Goal: Task Accomplishment & Management: Use online tool/utility

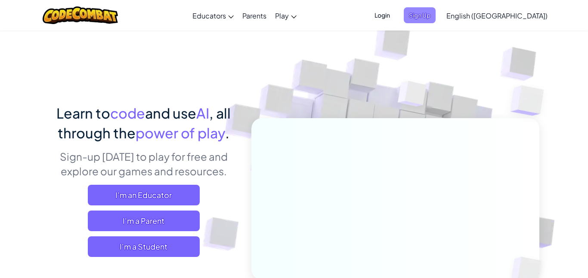
click at [436, 22] on span "Sign Up" at bounding box center [420, 15] width 32 height 16
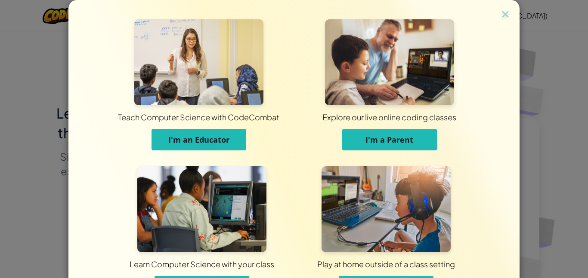
scroll to position [62, 0]
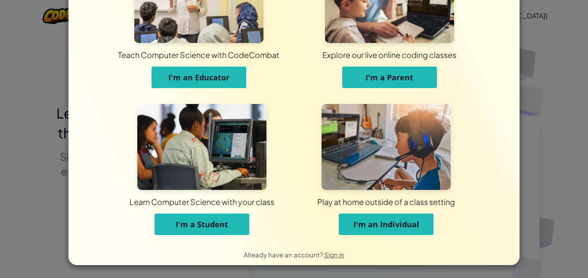
click at [202, 224] on span "I'm a Student" at bounding box center [202, 225] width 53 height 10
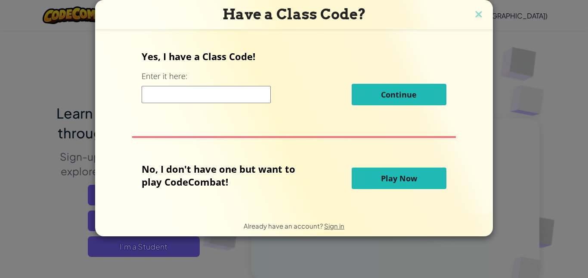
scroll to position [0, 0]
click at [445, 173] on div "Yes, I have a Class Code! Enter it here: Continue No, I don't have one but want…" at bounding box center [294, 122] width 380 height 169
click at [213, 95] on input at bounding box center [206, 94] width 129 height 17
type input "MoreNewWest"
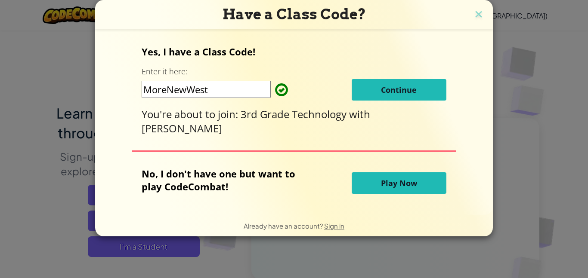
click at [408, 185] on span "Play Now" at bounding box center [399, 183] width 36 height 10
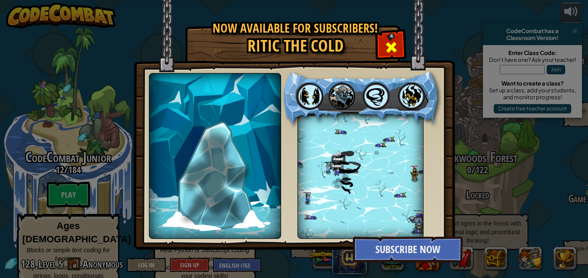
click at [390, 44] on span at bounding box center [391, 47] width 14 height 14
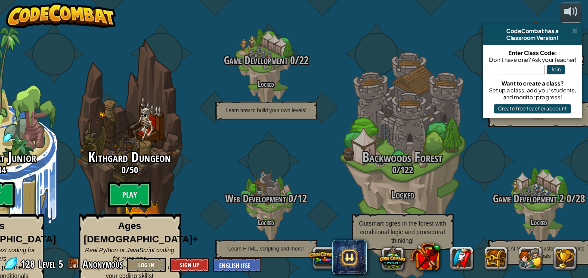
click at [513, 71] on input "text" at bounding box center [522, 69] width 45 height 9
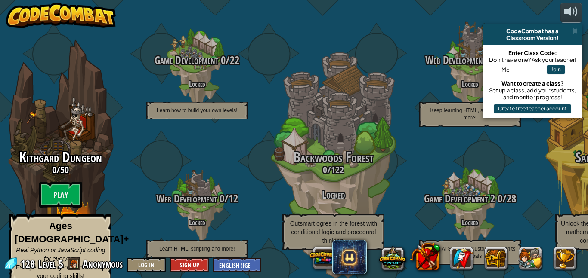
type input "M"
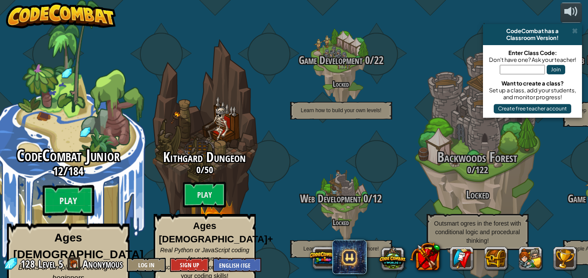
click at [116, 182] on div "CodeCombat Junior 12 / 184 Play Ages [DEMOGRAPHIC_DATA] Blocks or simple text c…" at bounding box center [68, 228] width 164 height 163
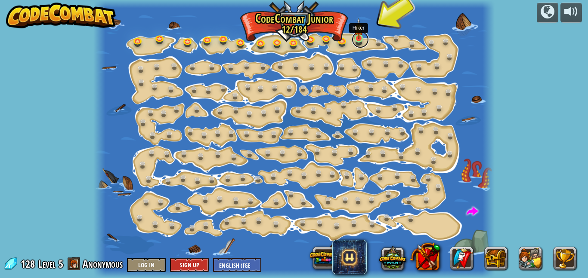
click at [360, 39] on link at bounding box center [360, 39] width 17 height 17
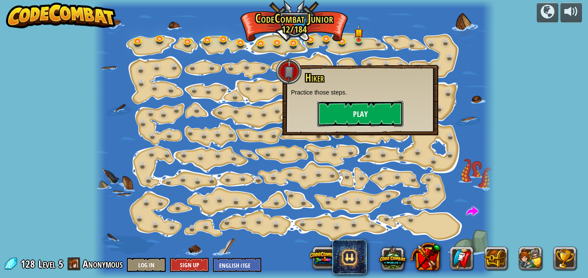
click at [334, 120] on button "Play" at bounding box center [360, 114] width 86 height 26
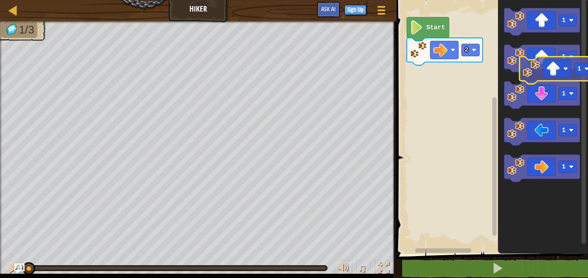
click at [564, 74] on icon "1 1 1 1 1" at bounding box center [543, 125] width 90 height 259
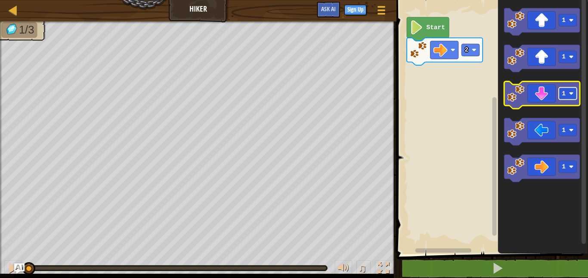
click at [569, 93] on rect "Blockly Workspace" at bounding box center [568, 94] width 18 height 12
click at [551, 94] on icon "Blockly Workspace" at bounding box center [542, 96] width 76 height 28
click at [571, 91] on rect "Blockly Workspace" at bounding box center [568, 94] width 18 height 12
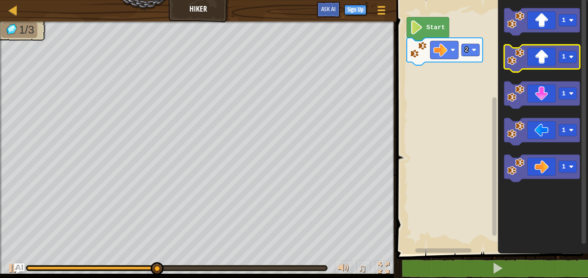
click at [558, 56] on icon "Blockly Workspace" at bounding box center [542, 59] width 76 height 28
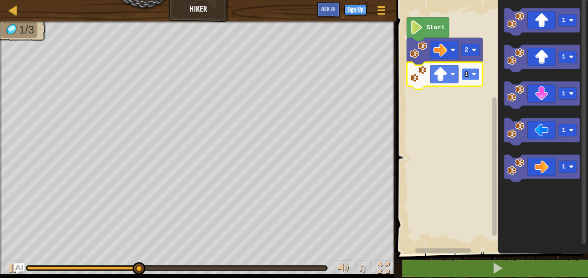
click at [473, 74] on image "Blockly Workspace" at bounding box center [474, 74] width 5 height 5
click at [464, 77] on text "2" at bounding box center [466, 74] width 4 height 7
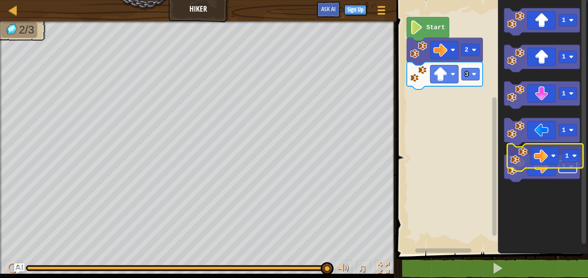
click at [562, 153] on icon "1 1 1 1 1" at bounding box center [543, 125] width 90 height 259
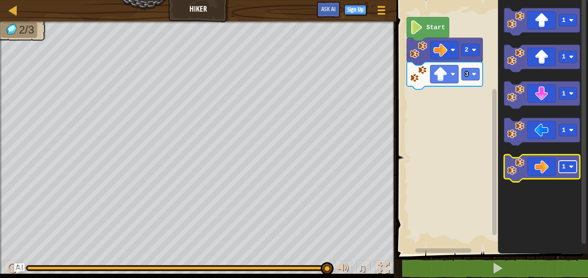
click at [572, 169] on image "Blockly Workspace" at bounding box center [571, 167] width 5 height 5
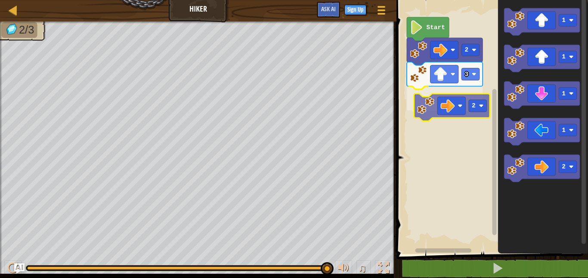
click at [456, 101] on div "Start 2 3 2 1 1 1 1 2 2" at bounding box center [491, 125] width 194 height 259
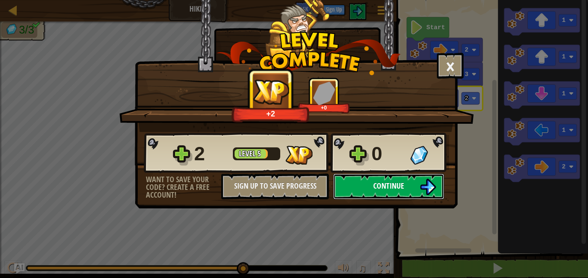
click at [412, 193] on button "Continue" at bounding box center [388, 187] width 111 height 26
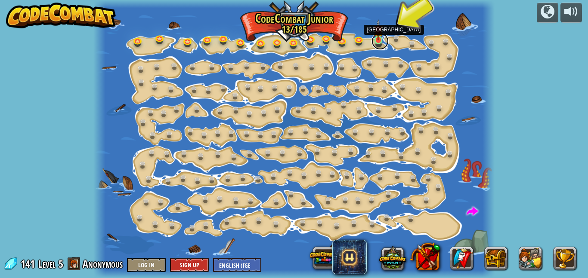
click at [379, 43] on link at bounding box center [379, 41] width 17 height 17
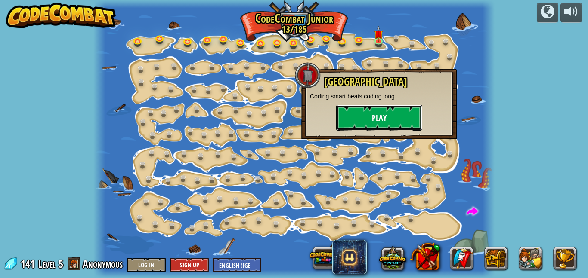
click at [384, 114] on button "Play" at bounding box center [379, 118] width 86 height 26
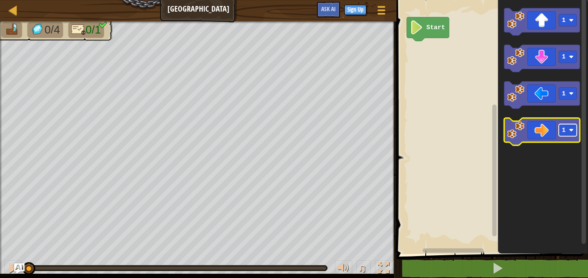
click at [569, 131] on image "Blockly Workspace" at bounding box center [571, 130] width 5 height 5
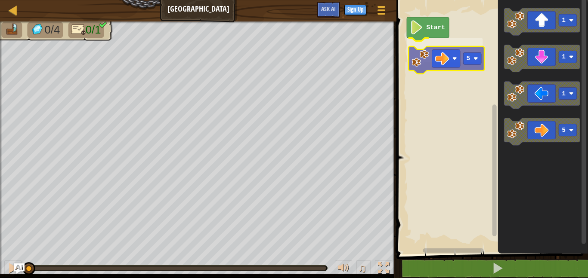
click at [444, 62] on div "Start 5 1 1 1 5 5" at bounding box center [491, 125] width 194 height 259
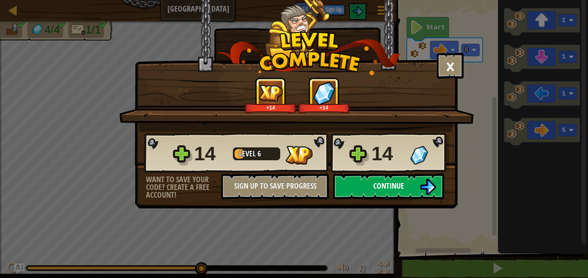
click at [387, 187] on span "Continue" at bounding box center [388, 186] width 31 height 11
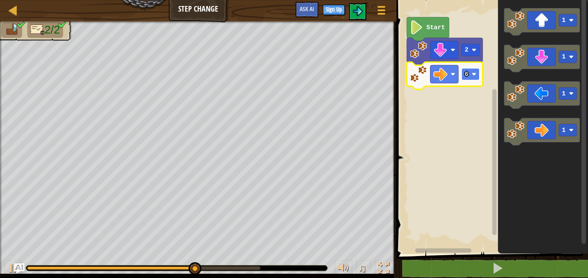
click at [475, 75] on image "Blockly Workspace" at bounding box center [474, 74] width 5 height 5
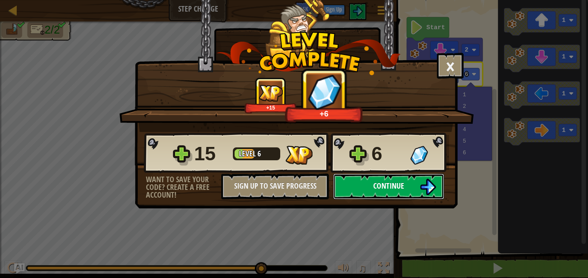
click at [386, 189] on span "Continue" at bounding box center [388, 186] width 31 height 11
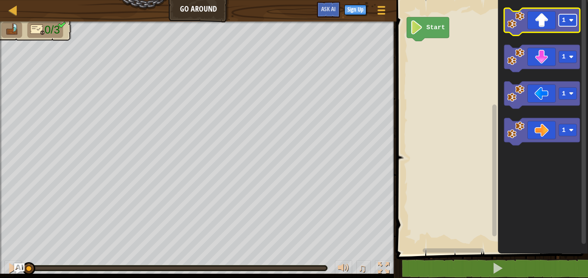
click at [573, 20] on image "Blockly Workspace" at bounding box center [571, 20] width 5 height 5
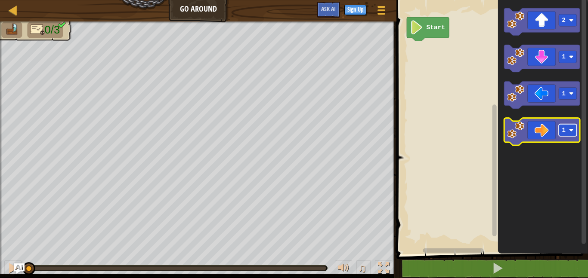
click at [566, 134] on rect "Blockly Workspace" at bounding box center [568, 130] width 18 height 12
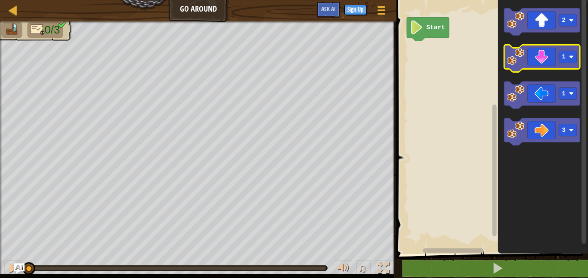
click at [561, 64] on icon "Blockly Workspace" at bounding box center [542, 59] width 76 height 28
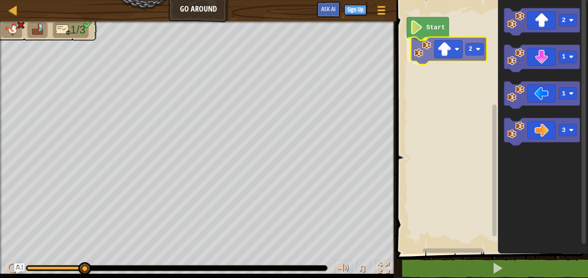
click at [455, 52] on div "Start 2 2 1 1 3 2" at bounding box center [491, 125] width 194 height 259
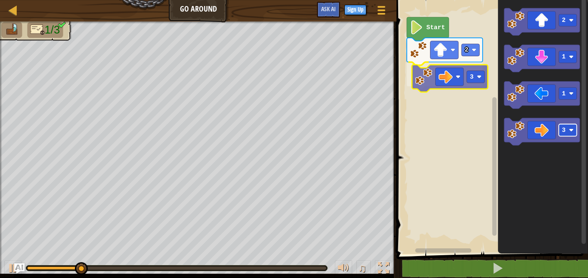
click at [470, 76] on div "Start 2 3 2 1 1 3 3" at bounding box center [491, 125] width 194 height 259
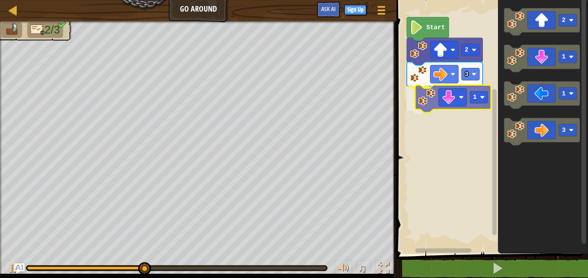
click at [457, 105] on div "Start 2 3 1 2 1 1 3 1" at bounding box center [491, 125] width 194 height 259
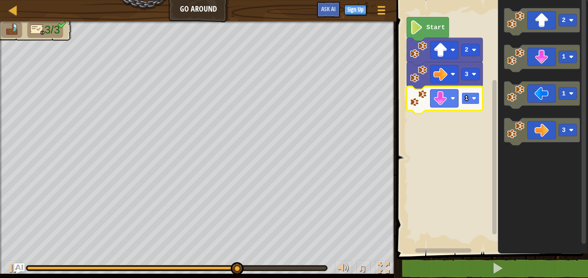
click at [470, 100] on rect "Blockly Workspace" at bounding box center [470, 99] width 18 height 12
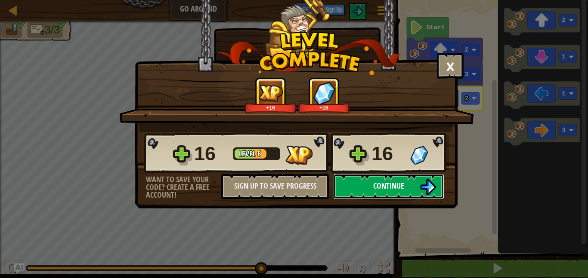
click at [420, 185] on img at bounding box center [428, 187] width 16 height 16
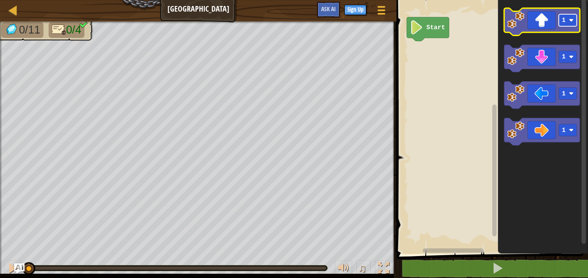
click at [561, 17] on rect "Blockly Workspace" at bounding box center [568, 20] width 18 height 12
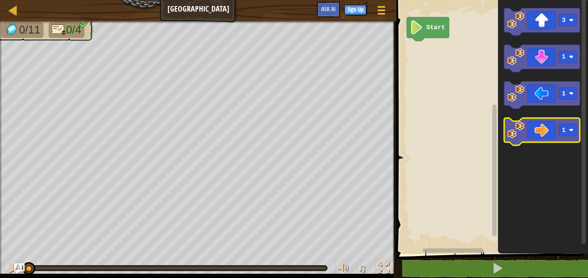
click at [558, 126] on icon "Blockly Workspace" at bounding box center [542, 132] width 76 height 28
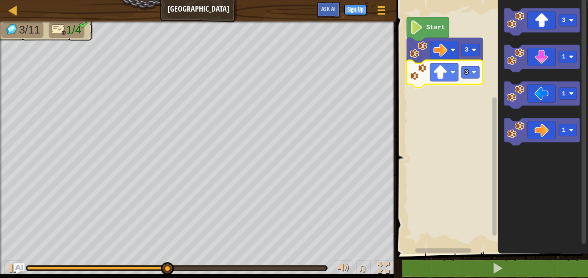
click at [460, 75] on div "Start 3 3 3 1 1 1 3" at bounding box center [491, 125] width 194 height 259
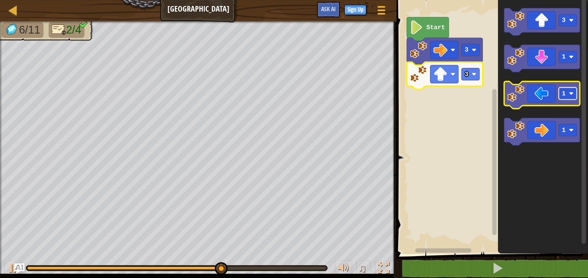
click at [573, 93] on image "Blockly Workspace" at bounding box center [571, 94] width 5 height 5
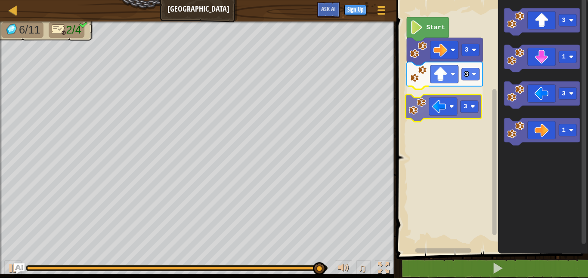
click at [421, 102] on div "Start 3 3 3 3 1 3 1 3" at bounding box center [491, 125] width 194 height 259
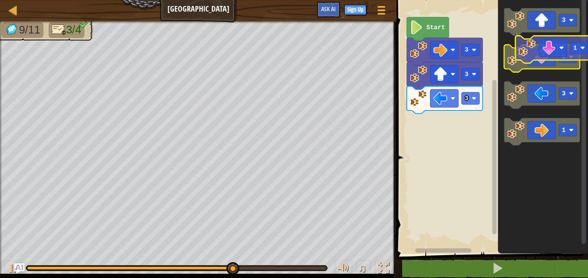
click at [546, 50] on icon "Blockly Workspace" at bounding box center [542, 59] width 76 height 28
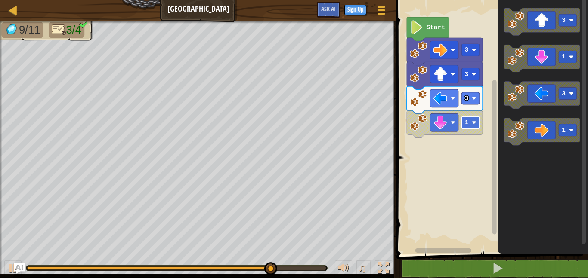
click at [467, 127] on rect "Blockly Workspace" at bounding box center [470, 123] width 18 height 12
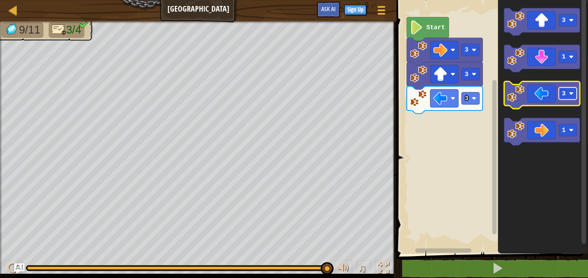
click at [568, 96] on rect "Blockly Workspace" at bounding box center [568, 94] width 18 height 12
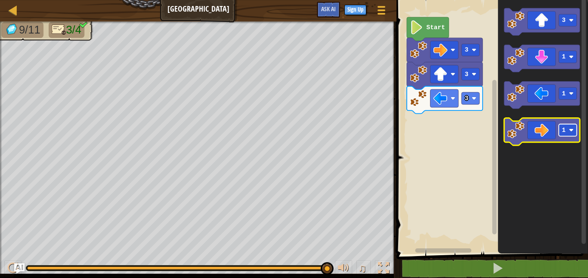
click at [567, 125] on rect "Blockly Workspace" at bounding box center [568, 130] width 18 height 12
click at [545, 131] on icon "Blockly Workspace" at bounding box center [542, 132] width 76 height 28
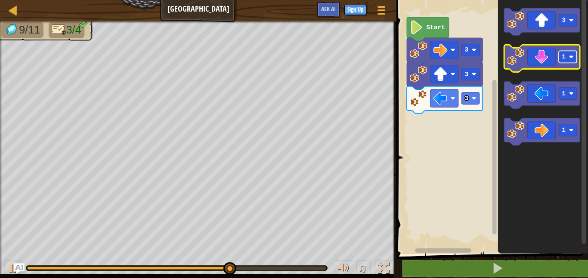
click at [564, 63] on rect "Blockly Workspace" at bounding box center [568, 57] width 18 height 12
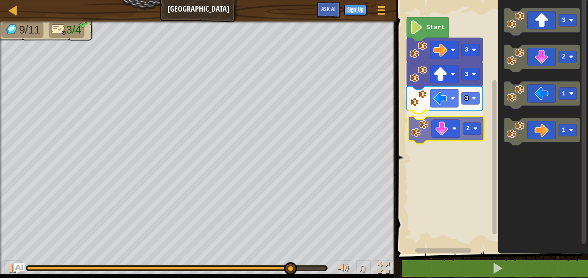
click at [436, 130] on div "Start 3 3 3 2 3 2 1 1 2" at bounding box center [491, 125] width 194 height 259
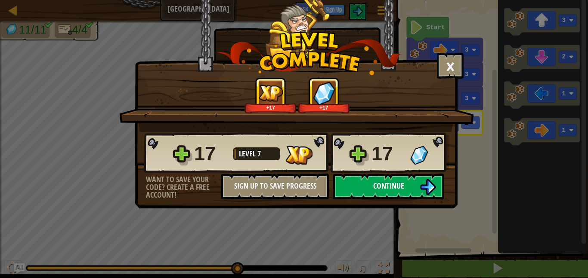
click at [408, 191] on button "Continue" at bounding box center [388, 187] width 111 height 26
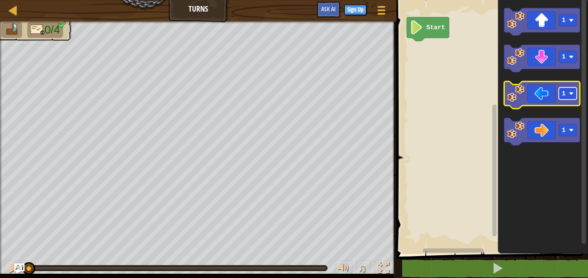
click at [566, 96] on rect "Blockly Workspace" at bounding box center [568, 94] width 18 height 12
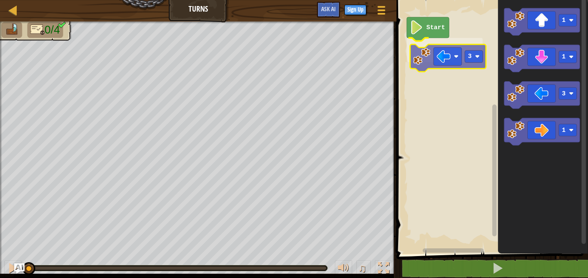
click at [435, 49] on div "Start 3 1 1 3 1 3" at bounding box center [491, 125] width 194 height 259
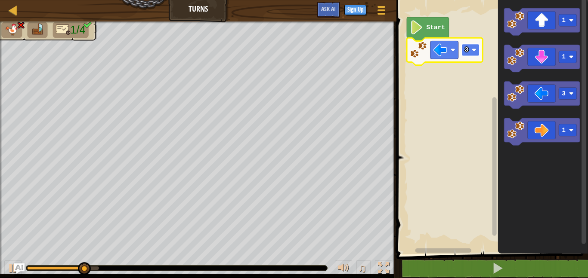
click at [469, 52] on rect "Blockly Workspace" at bounding box center [470, 50] width 18 height 12
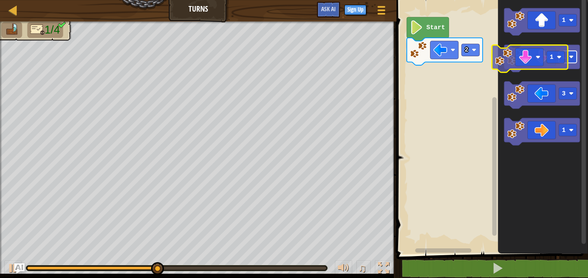
click at [551, 56] on g "1" at bounding box center [542, 59] width 76 height 28
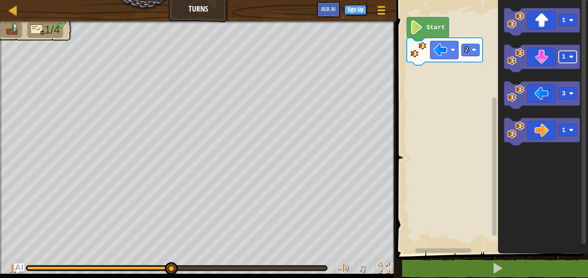
click at [564, 58] on text "1" at bounding box center [564, 57] width 4 height 7
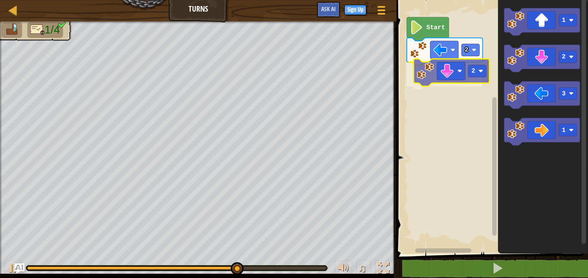
click at [445, 71] on div "Start 2 2 1 2 3 1 2" at bounding box center [491, 125] width 194 height 259
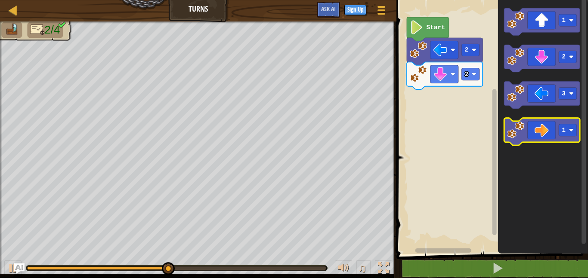
click at [547, 124] on icon "Blockly Workspace" at bounding box center [542, 132] width 76 height 28
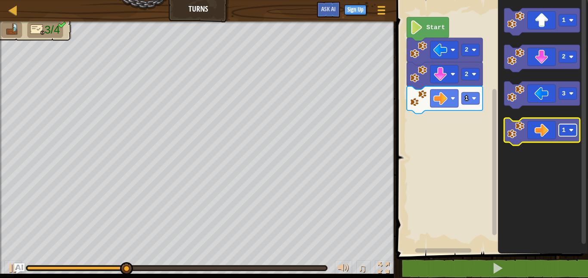
click at [568, 135] on rect "Blockly Workspace" at bounding box center [568, 130] width 18 height 12
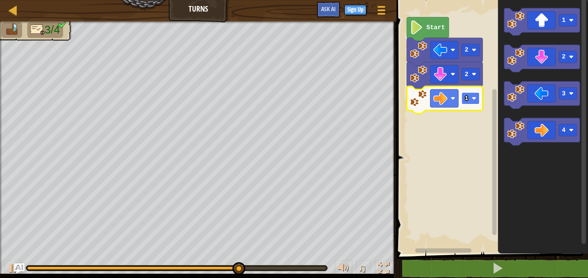
click at [467, 99] on text "1" at bounding box center [466, 98] width 4 height 7
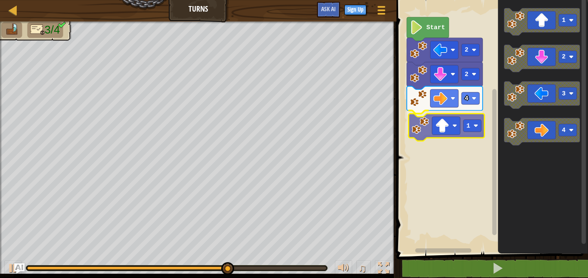
click at [448, 122] on div "Start 2 2 4 1 1 2 3 4 1" at bounding box center [491, 125] width 194 height 259
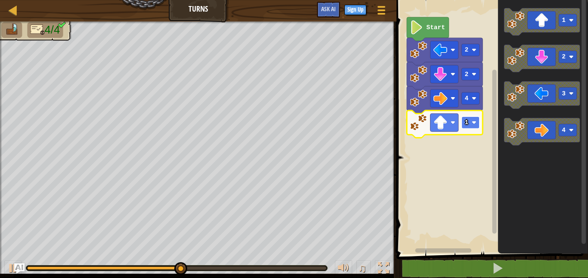
click at [470, 124] on rect "Blockly Workspace" at bounding box center [470, 123] width 18 height 12
click at [471, 119] on rect "Blockly Workspace" at bounding box center [470, 123] width 18 height 12
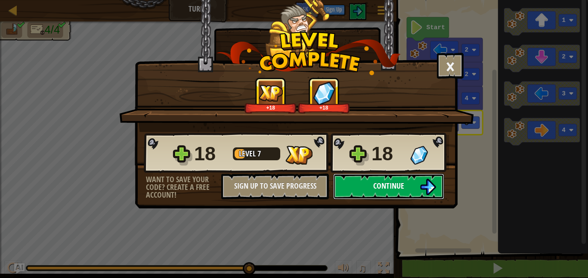
click at [399, 187] on span "Continue" at bounding box center [388, 186] width 31 height 11
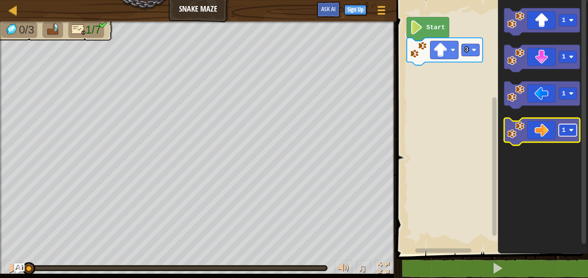
click at [577, 128] on rect "Blockly Workspace" at bounding box center [568, 130] width 18 height 12
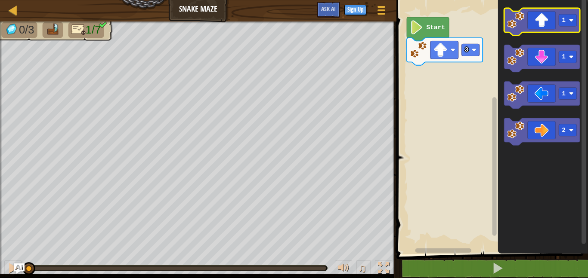
click at [529, 26] on icon "Blockly Workspace" at bounding box center [542, 22] width 76 height 28
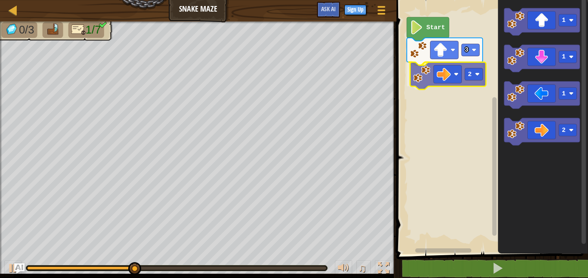
click at [459, 81] on div "3 2 Start 1 1 1 2 2" at bounding box center [491, 125] width 194 height 259
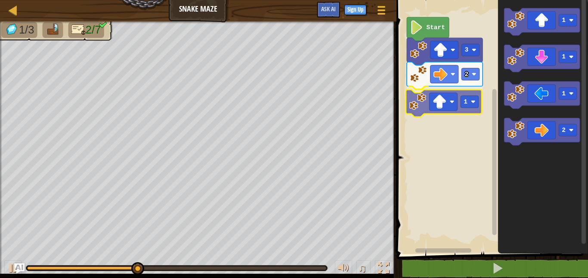
click at [426, 103] on div "3 2 1 Start 1 1 1 2 1" at bounding box center [491, 125] width 194 height 259
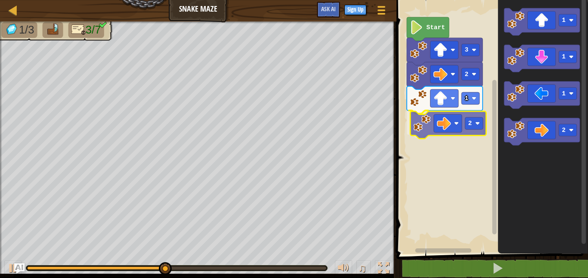
click at [451, 125] on div "3 2 1 2 Start 1 1 1 2 2" at bounding box center [491, 125] width 194 height 259
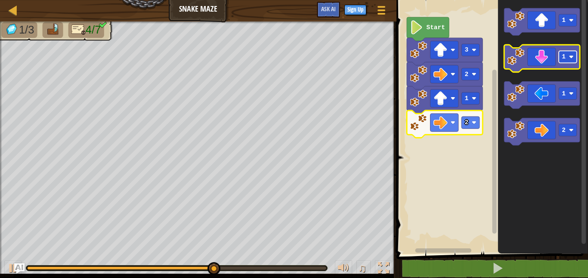
click at [561, 59] on rect "Blockly Workspace" at bounding box center [568, 57] width 18 height 12
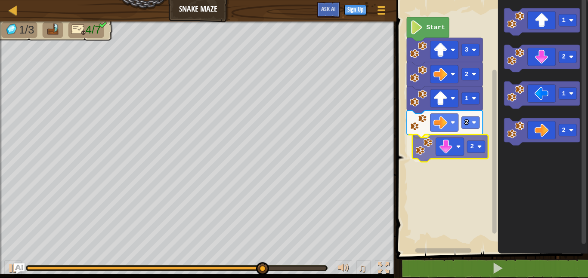
click at [441, 142] on div "3 2 1 2 2 Start 1 2 1 2 2" at bounding box center [491, 125] width 194 height 259
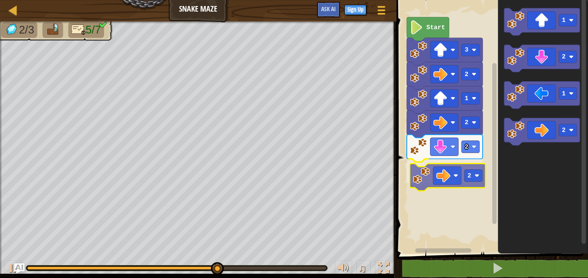
click at [443, 177] on div "3 2 1 2 2 2 Start 1 2 1 2 2" at bounding box center [491, 125] width 194 height 259
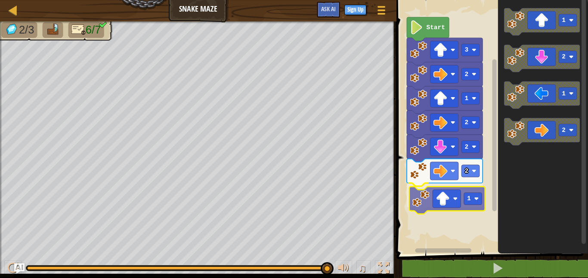
click at [451, 200] on div "3 2 1 2 2 2 1 Start 1 2 1 2 1" at bounding box center [491, 125] width 194 height 259
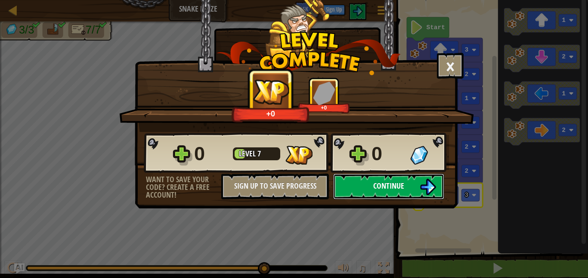
click at [405, 183] on button "Continue" at bounding box center [388, 187] width 111 height 26
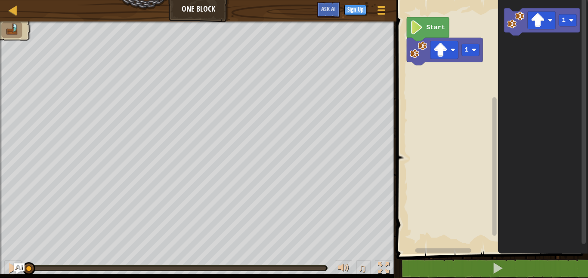
click at [18, 31] on img at bounding box center [12, 30] width 14 height 12
click at [13, 12] on div at bounding box center [13, 10] width 11 height 11
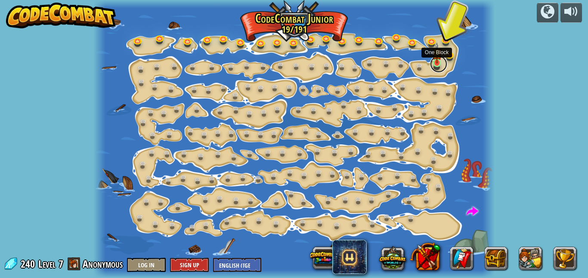
click at [439, 64] on link at bounding box center [438, 64] width 17 height 17
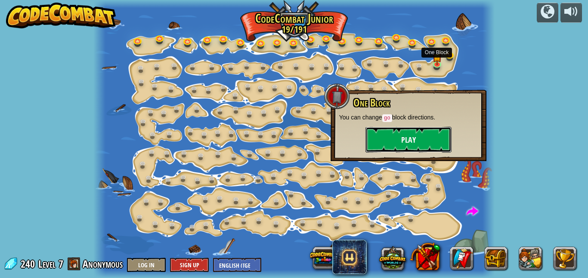
click at [416, 139] on button "Play" at bounding box center [408, 140] width 86 height 26
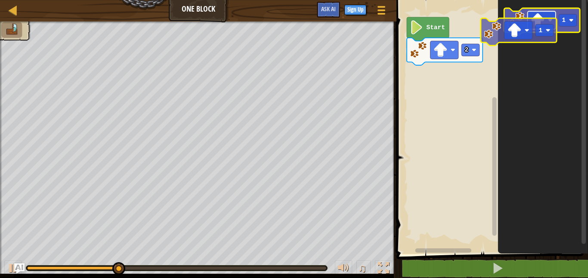
click at [528, 27] on g "Blockly Workspace" at bounding box center [542, 20] width 28 height 18
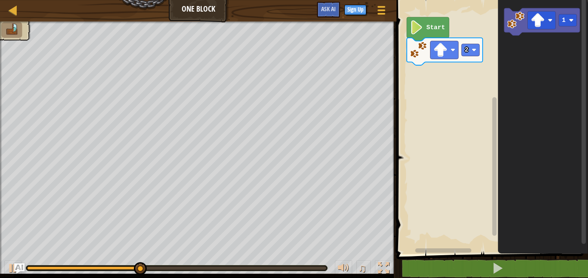
click at [496, 263] on div "1 2 go ( 'up' , 1 ) ההההההההההההההההההההההההההההההההההההההההההההההההההההההההההה…" at bounding box center [491, 143] width 194 height 278
click at [496, 263] on span at bounding box center [498, 269] width 12 height 12
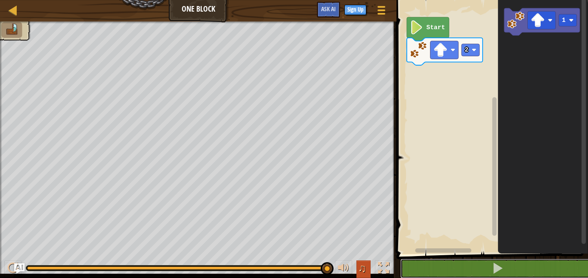
drag, startPoint x: 77, startPoint y: 269, endPoint x: 362, endPoint y: 269, distance: 285.4
click at [362, 269] on div "♫" at bounding box center [198, 267] width 396 height 26
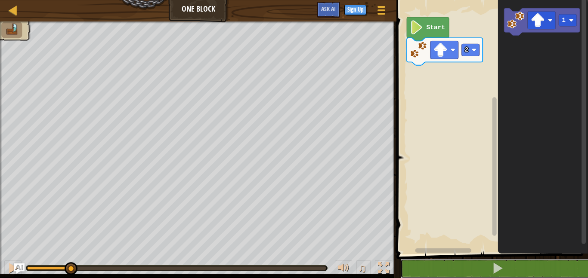
click at [62, 169] on div "♫ Wolf Pup" at bounding box center [294, 150] width 588 height 257
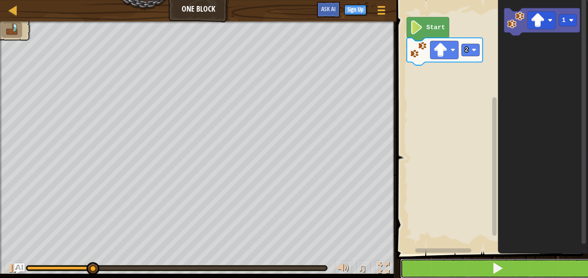
click at [457, 265] on button at bounding box center [497, 269] width 194 height 20
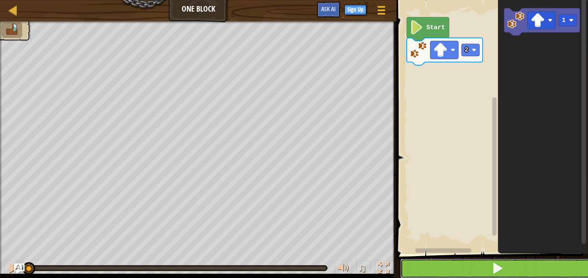
click at [457, 265] on button at bounding box center [497, 269] width 194 height 20
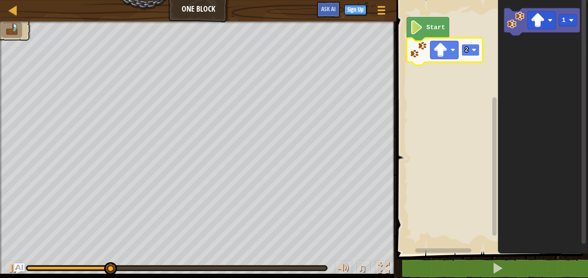
click at [467, 56] on rect "Blockly Workspace" at bounding box center [470, 50] width 18 height 12
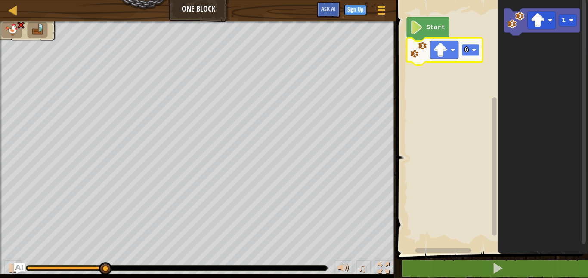
click at [467, 53] on text "6" at bounding box center [466, 49] width 4 height 7
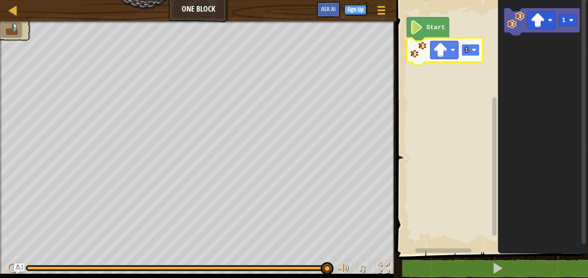
click at [471, 49] on rect "Blockly Workspace" at bounding box center [470, 50] width 18 height 12
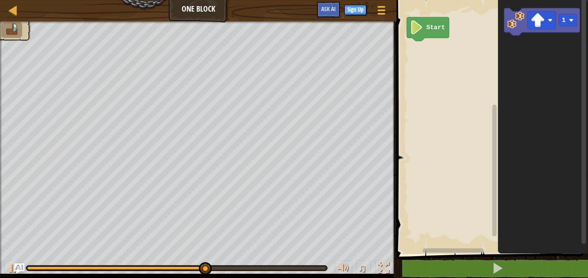
click at [426, 31] on icon "Blockly Workspace" at bounding box center [428, 29] width 42 height 24
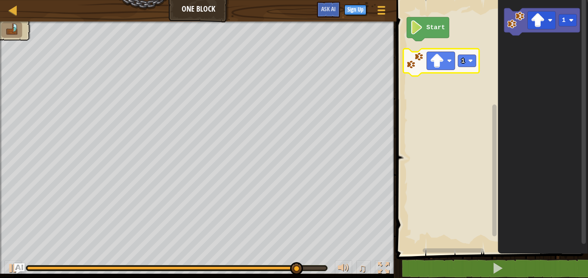
click at [470, 64] on div "Start 1 1 1" at bounding box center [491, 125] width 194 height 259
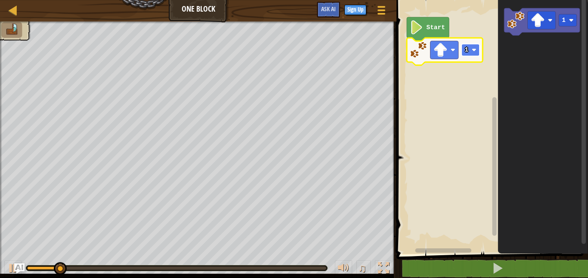
click at [478, 53] on rect "Blockly Workspace" at bounding box center [470, 50] width 18 height 12
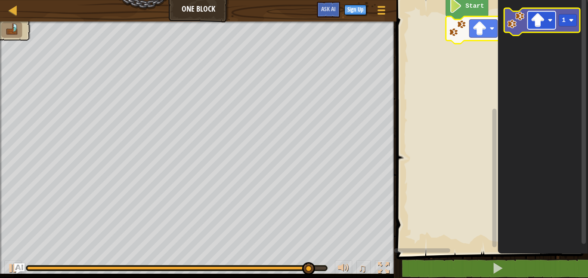
click at [549, 16] on rect "Blockly Workspace" at bounding box center [542, 20] width 28 height 18
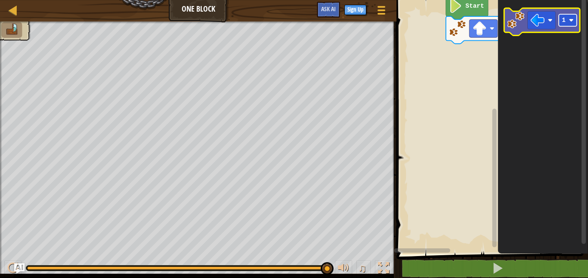
click at [571, 19] on image "Blockly Workspace" at bounding box center [571, 20] width 5 height 5
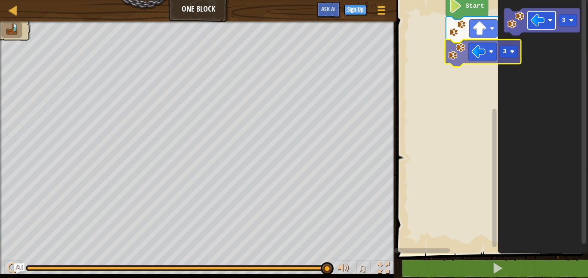
click at [490, 58] on div "Start 2 3 3 3" at bounding box center [491, 125] width 194 height 259
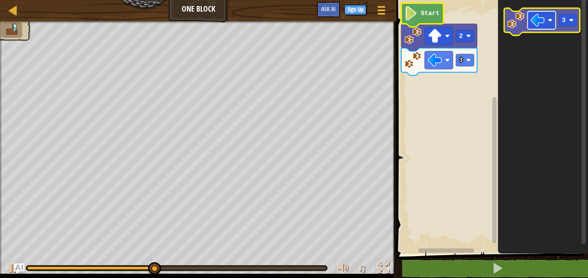
click at [544, 14] on image "Blockly Workspace" at bounding box center [538, 20] width 14 height 14
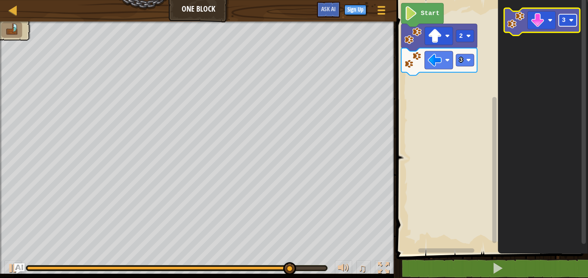
click at [564, 22] on text "3" at bounding box center [564, 20] width 4 height 7
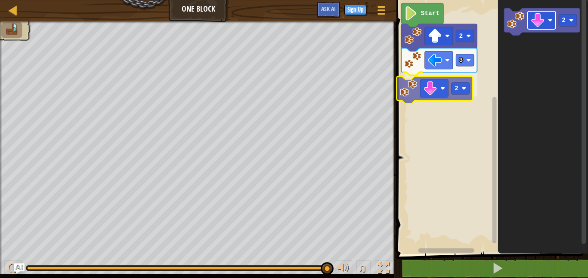
click at [436, 88] on div "Start 2 3 2 2 2" at bounding box center [491, 125] width 194 height 259
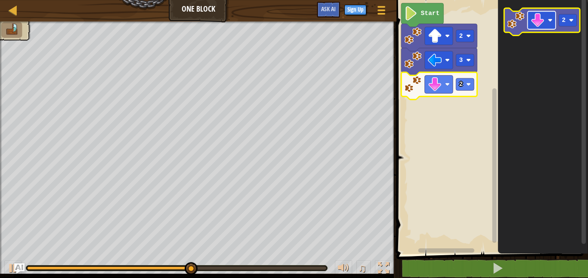
click at [536, 23] on image "Blockly Workspace" at bounding box center [538, 20] width 14 height 14
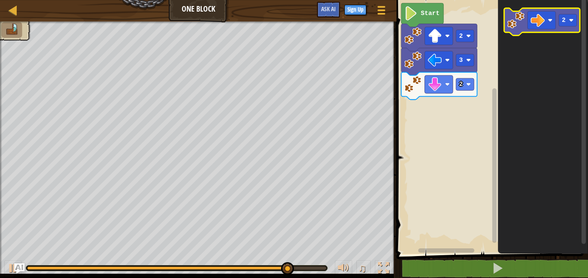
click at [557, 25] on icon "Blockly Workspace" at bounding box center [542, 22] width 76 height 28
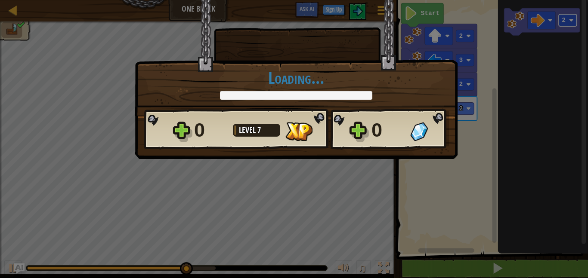
click at [563, 1] on body "Map One Block Game Menu Sign Up Ask AI 1 הההההההההההההההההההההההההההההההההההההה…" at bounding box center [294, 0] width 588 height 1
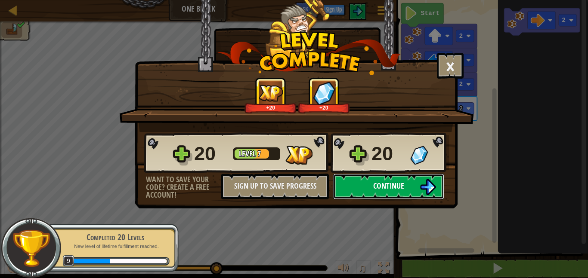
click at [396, 186] on span "Continue" at bounding box center [388, 186] width 31 height 11
